Goal: Task Accomplishment & Management: Complete application form

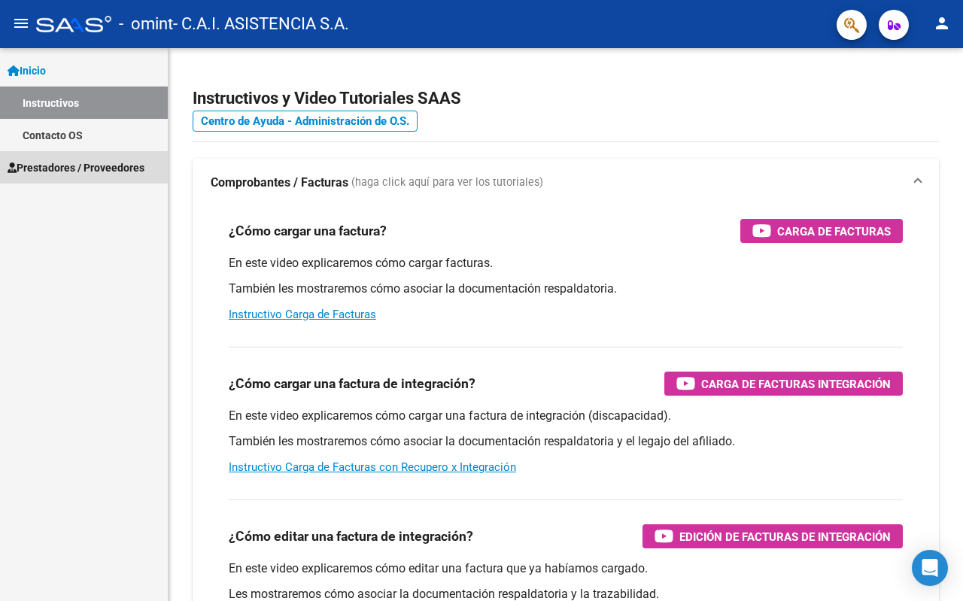
click at [58, 165] on span "Prestadores / Proveedores" at bounding box center [76, 167] width 137 height 17
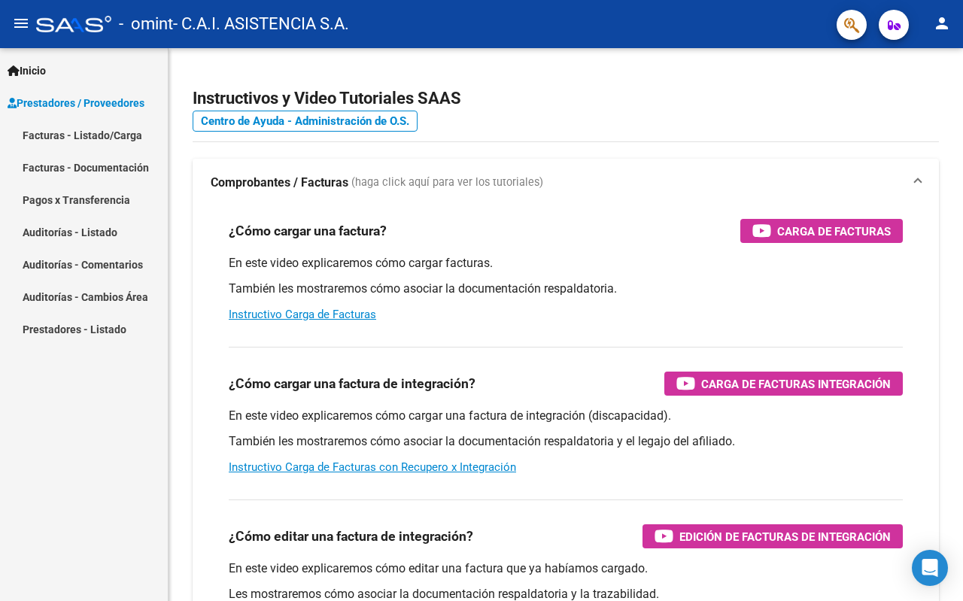
click at [96, 143] on link "Facturas - Listado/Carga" at bounding box center [84, 135] width 168 height 32
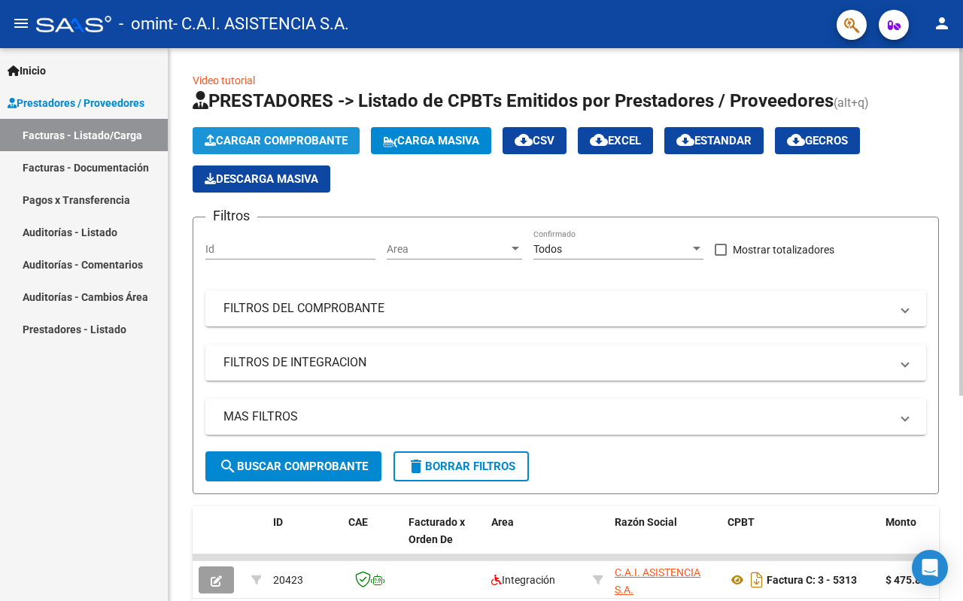
click at [253, 133] on button "Cargar Comprobante" at bounding box center [276, 140] width 167 height 27
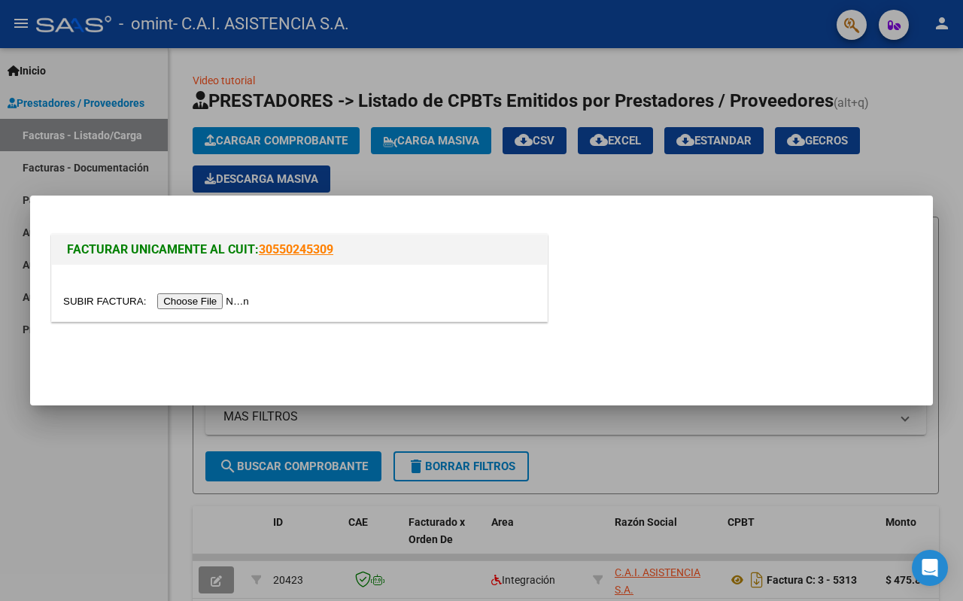
click at [227, 305] on input "file" at bounding box center [158, 301] width 190 height 16
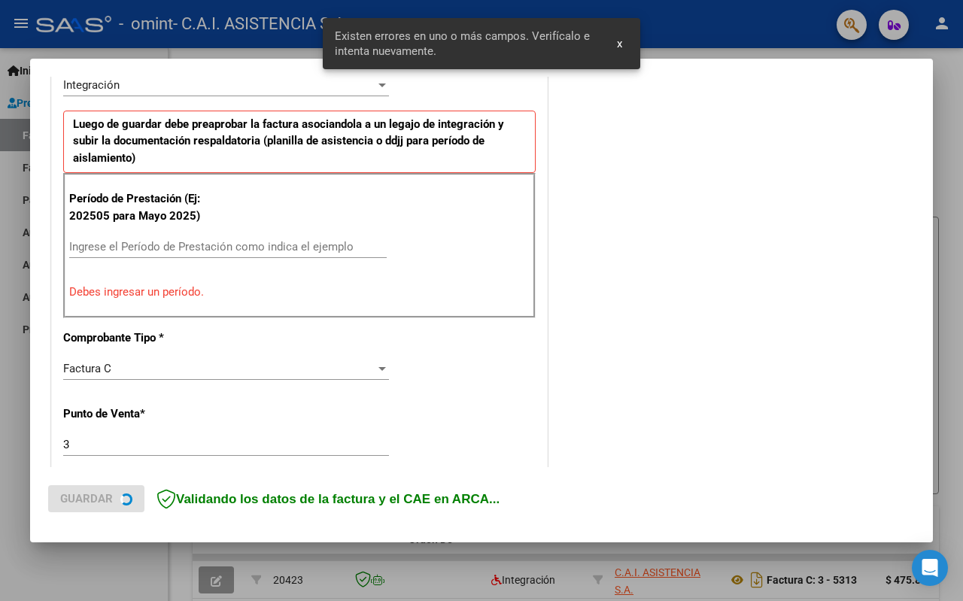
scroll to position [387, 0]
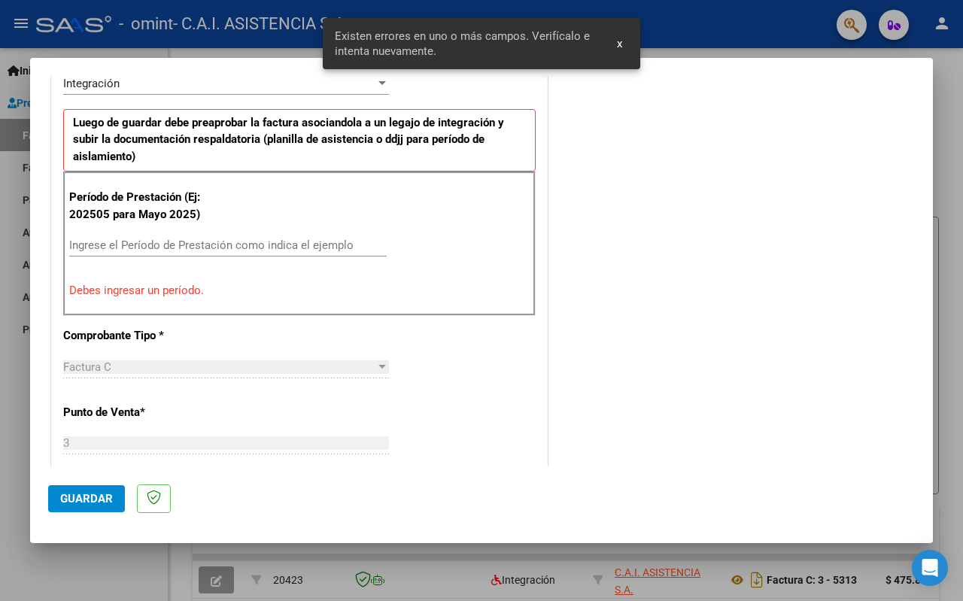
click at [123, 242] on input "Ingrese el Período de Prestación como indica el ejemplo" at bounding box center [227, 245] width 317 height 14
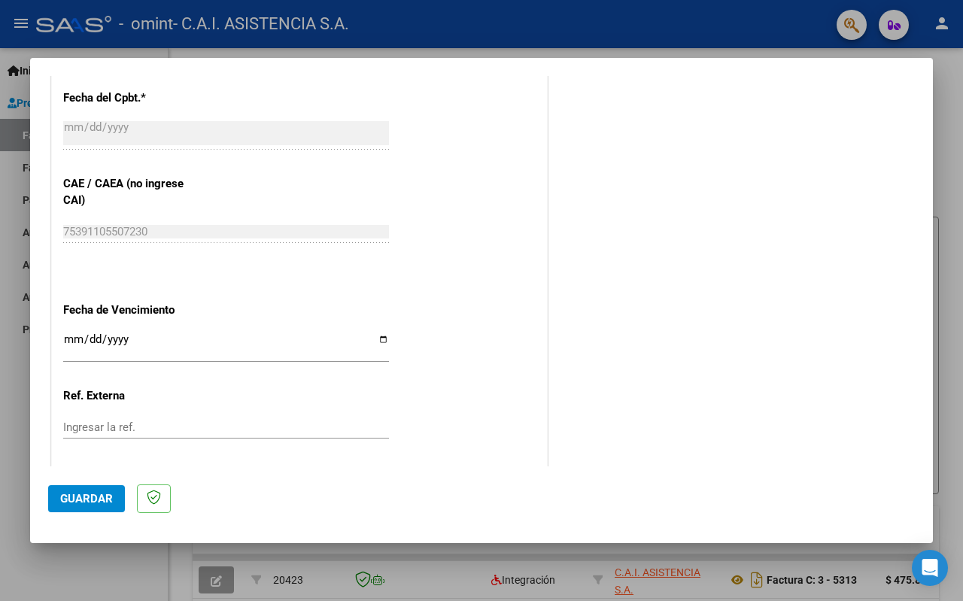
scroll to position [913, 0]
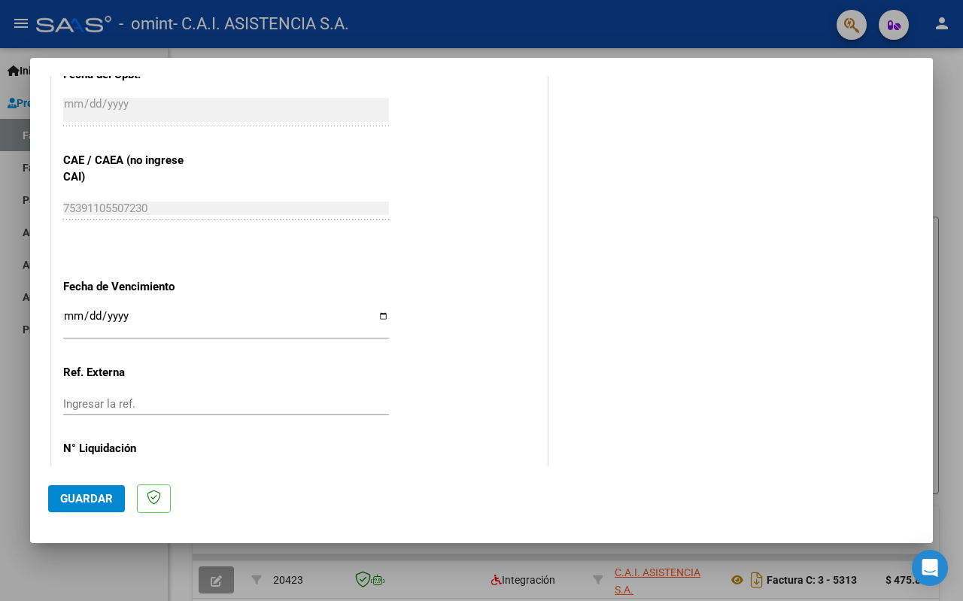
type input "202509"
click at [117, 315] on input "Ingresar la fecha" at bounding box center [226, 322] width 326 height 24
click at [374, 314] on input "Ingresar la fecha" at bounding box center [226, 322] width 326 height 24
type input "[DATE]"
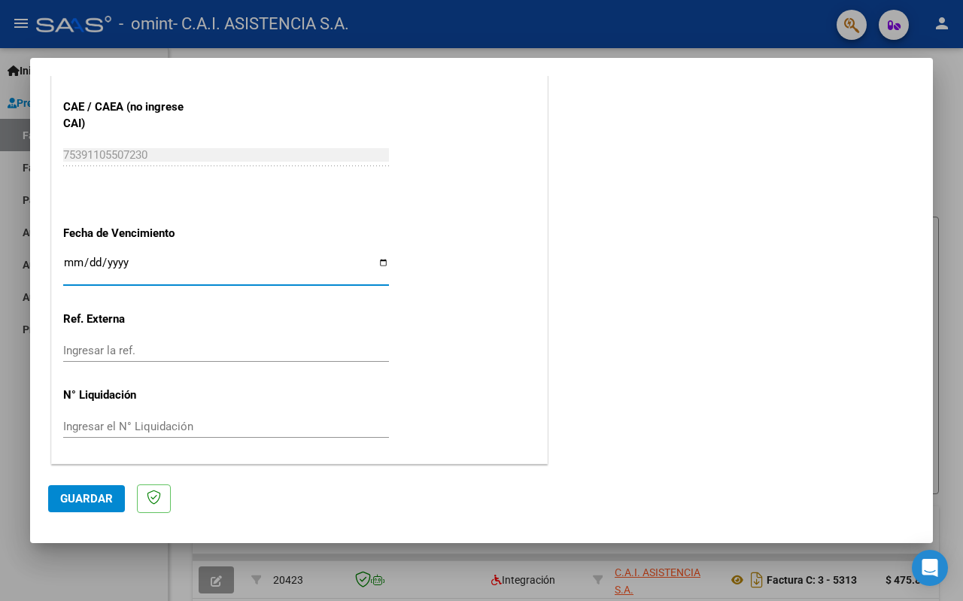
scroll to position [967, 0]
click at [78, 493] on span "Guardar" at bounding box center [86, 499] width 53 height 14
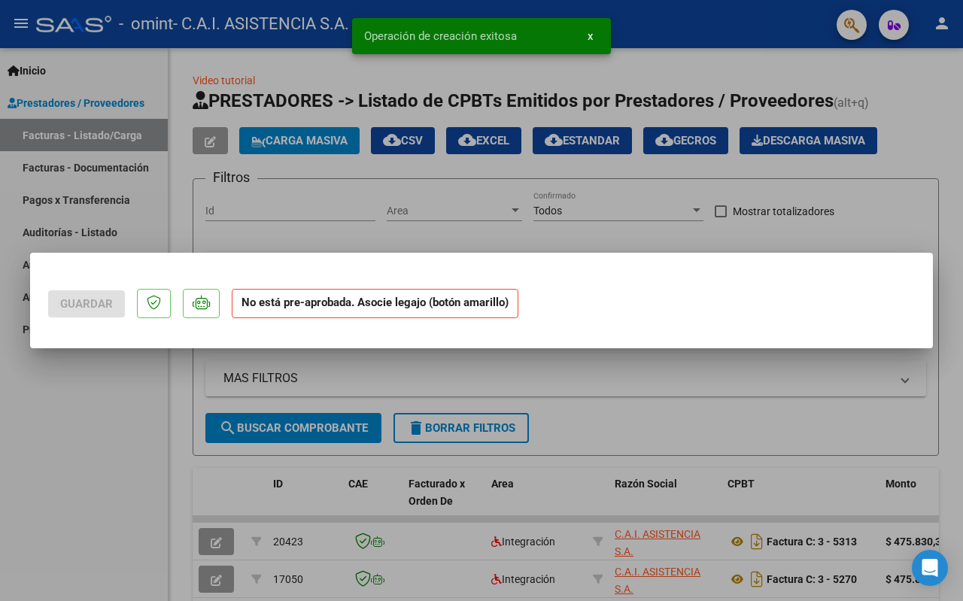
scroll to position [0, 0]
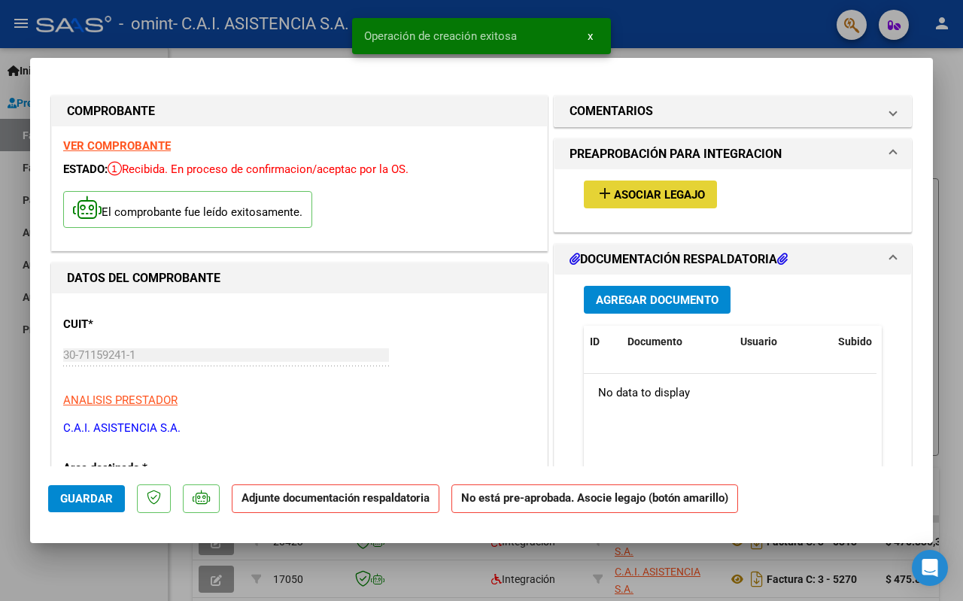
click at [626, 193] on span "Asociar Legajo" at bounding box center [659, 195] width 91 height 14
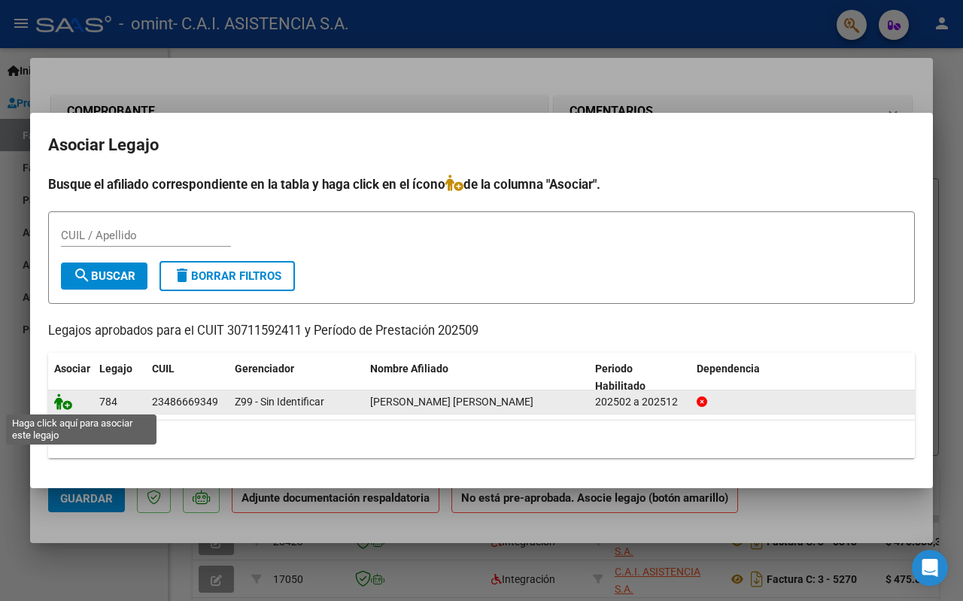
click at [65, 406] on icon at bounding box center [63, 401] width 18 height 17
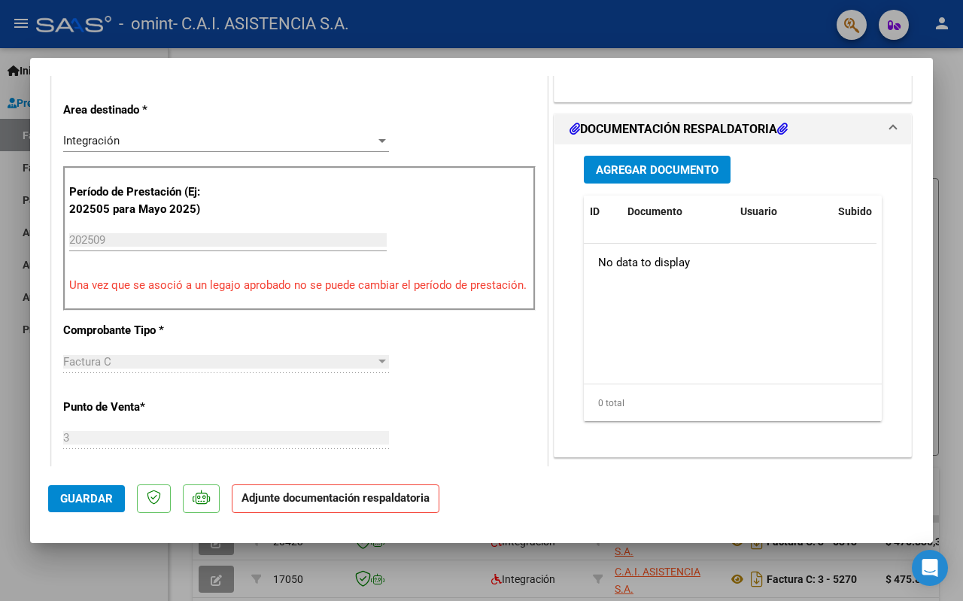
scroll to position [376, 0]
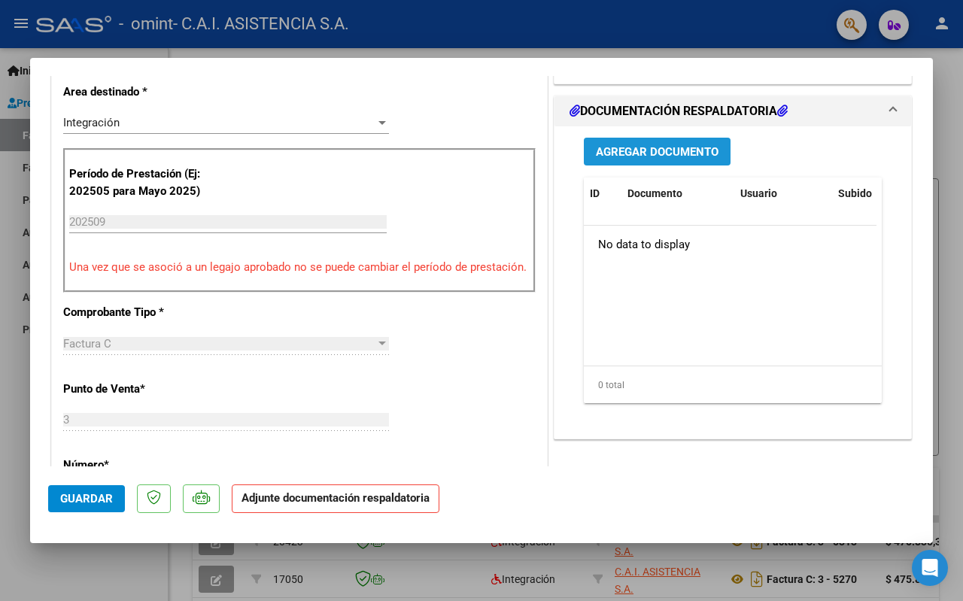
click at [604, 148] on span "Agregar Documento" at bounding box center [657, 152] width 123 height 14
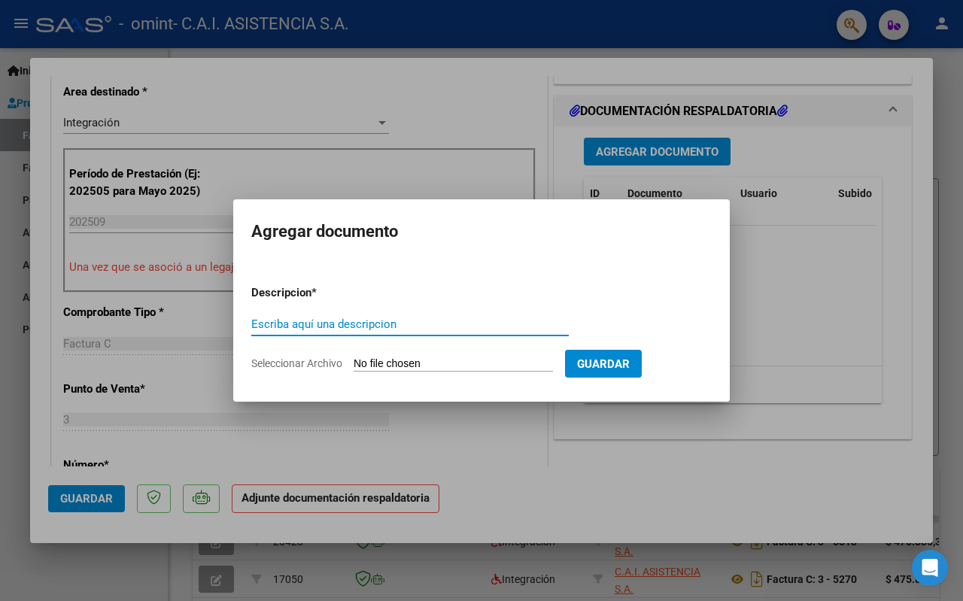
click at [337, 325] on input "Escriba aquí una descripcion" at bounding box center [409, 324] width 317 height 14
type input "asistencia"
click at [427, 356] on form "Descripcion * asistencia Escriba aquí una descripcion Seleccionar Archivo Guard…" at bounding box center [481, 328] width 460 height 110
click at [426, 359] on input "Seleccionar Archivo" at bounding box center [452, 364] width 199 height 14
type input "C:\fakepath\ASIETNCIA ESCUELA.pdf"
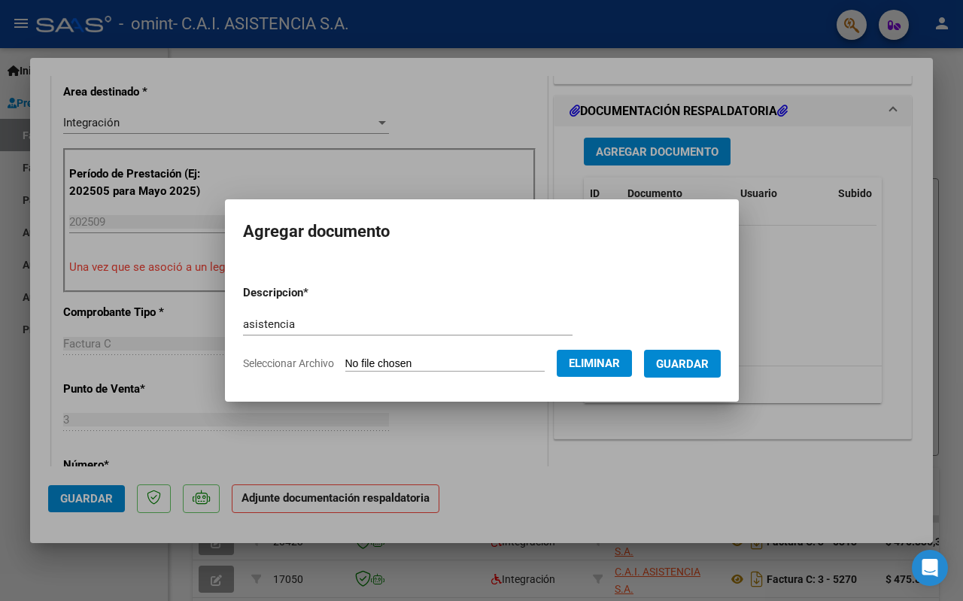
click at [720, 371] on button "Guardar" at bounding box center [682, 364] width 77 height 28
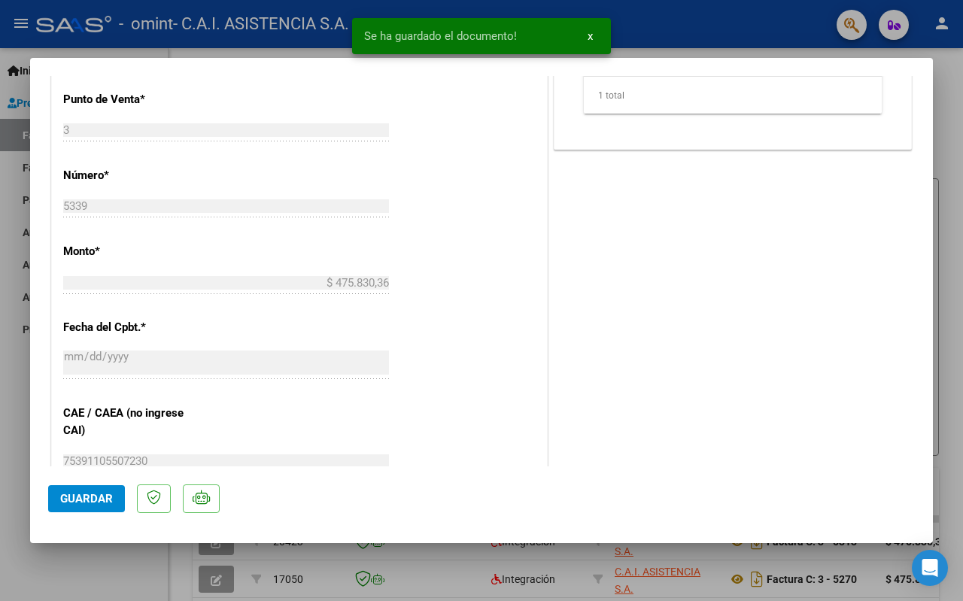
scroll to position [752, 0]
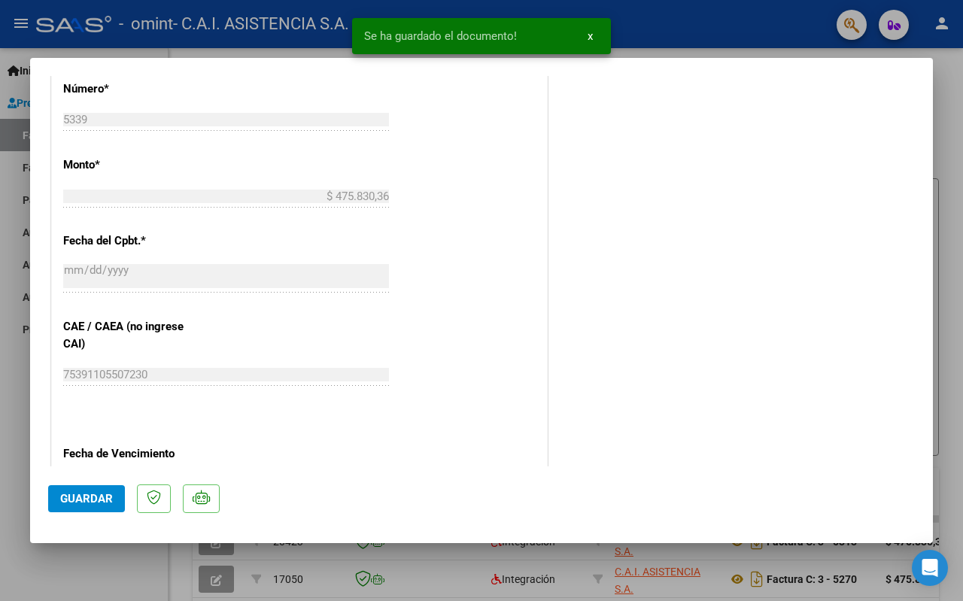
click at [83, 494] on span "Guardar" at bounding box center [86, 499] width 53 height 14
click at [18, 368] on div at bounding box center [481, 300] width 963 height 601
type input "$ 0,00"
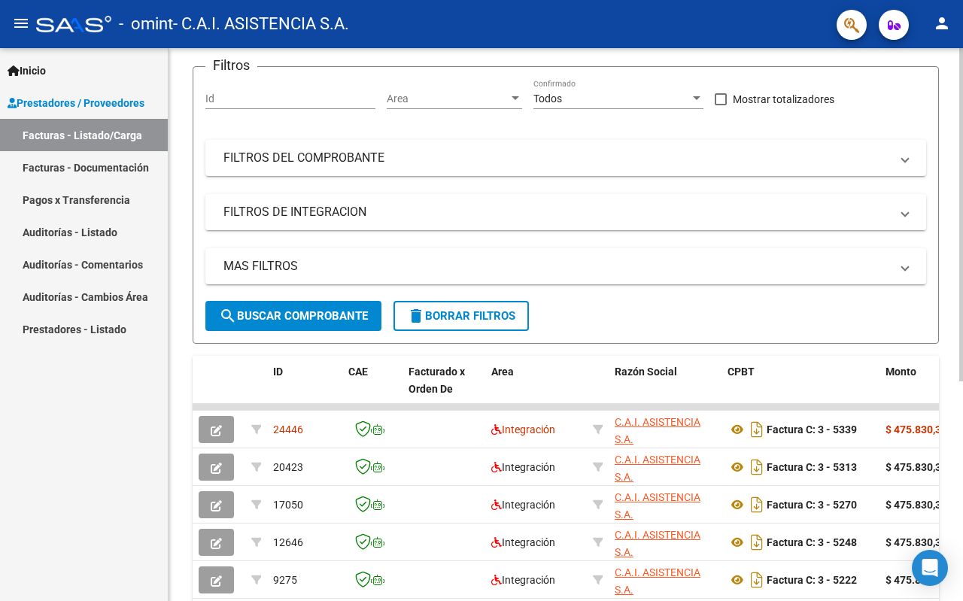
scroll to position [226, 0]
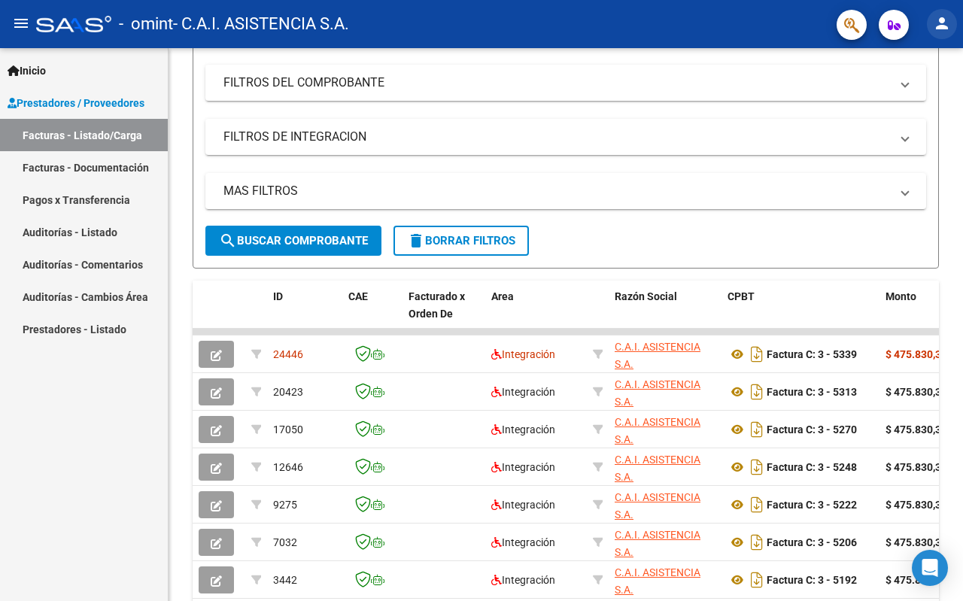
click at [942, 28] on mat-icon "person" at bounding box center [942, 23] width 18 height 18
click at [928, 100] on button "exit_to_app Salir" at bounding box center [911, 99] width 92 height 36
